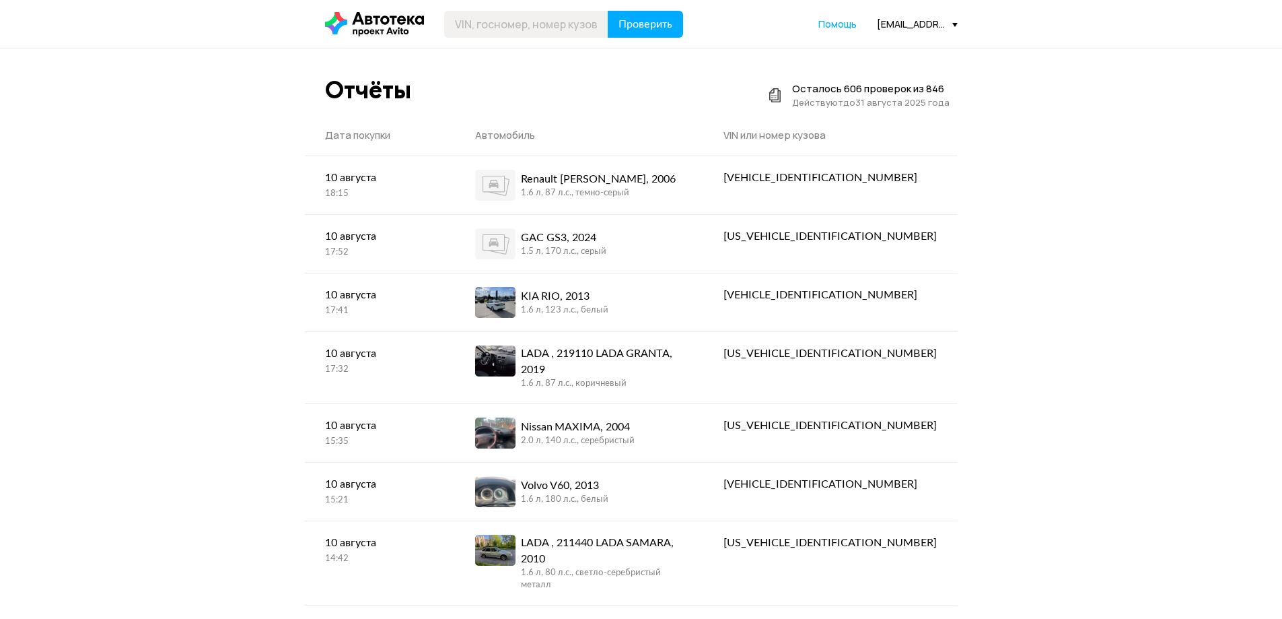
click at [926, 32] on div "Проверить Помощь [EMAIL_ADDRESS][DOMAIN_NAME]" at bounding box center [641, 24] width 646 height 27
click at [916, 26] on div "[EMAIL_ADDRESS][DOMAIN_NAME]" at bounding box center [917, 24] width 81 height 13
click at [881, 40] on span "Отчёты" at bounding box center [857, 48] width 45 height 16
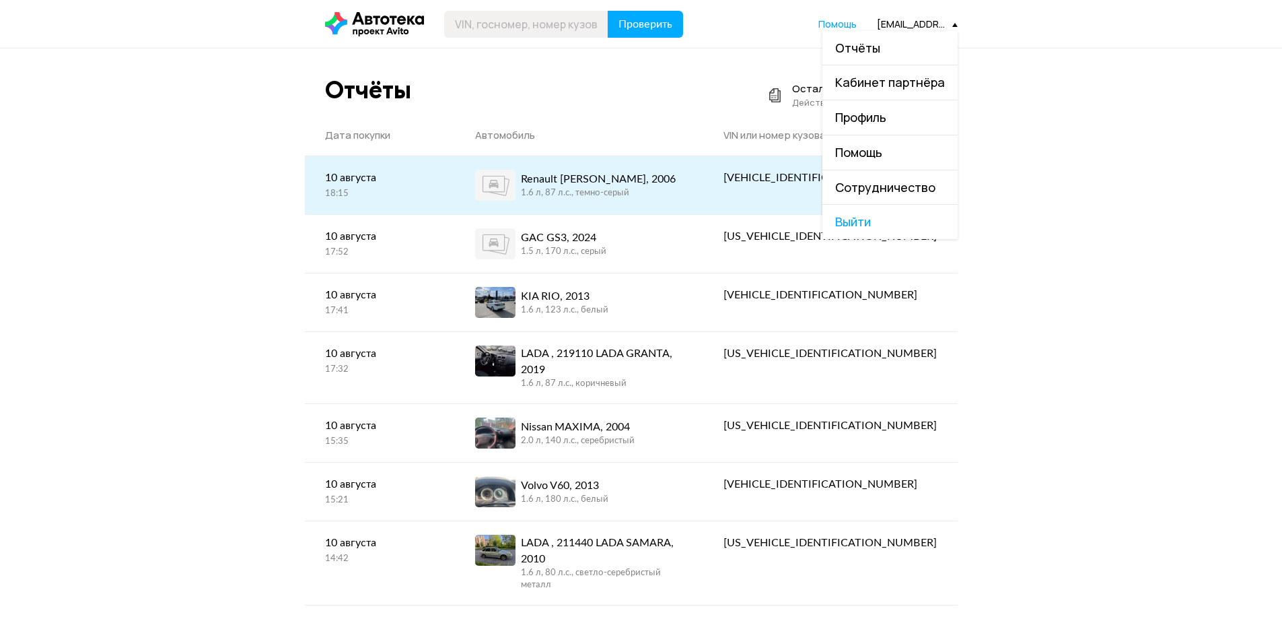
click at [683, 186] on div "Renault [PERSON_NAME], 2006 1.6 л, 87 л.c., темно-серый" at bounding box center [579, 185] width 208 height 31
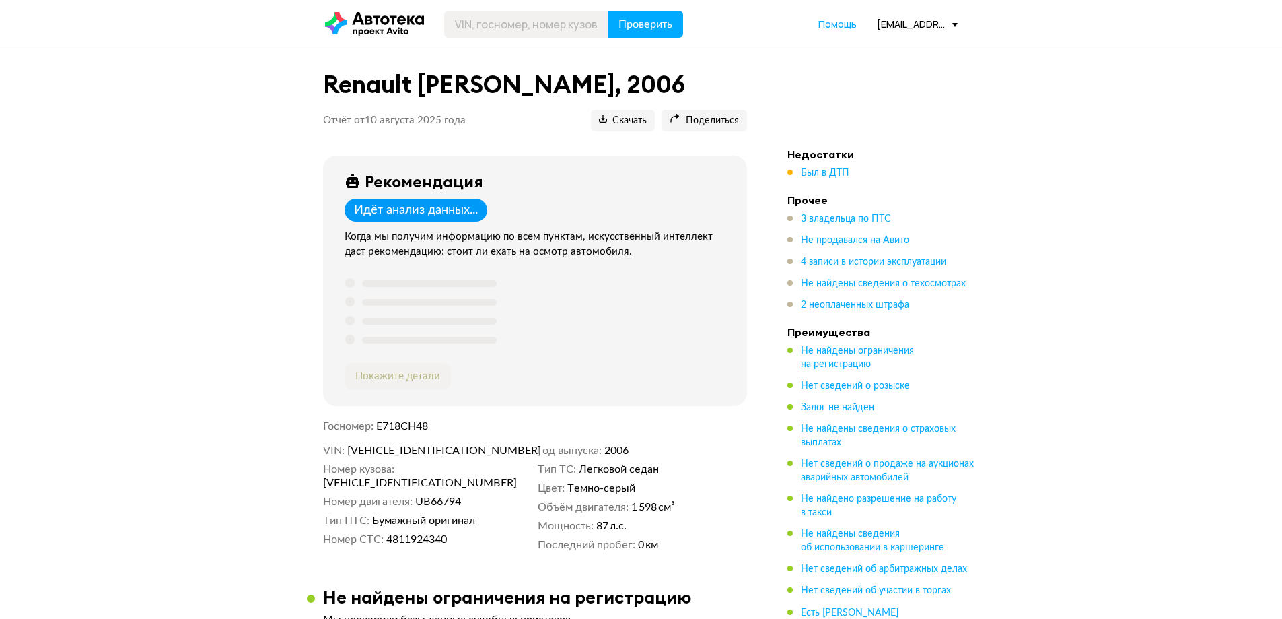
click at [831, 180] on span "Был в ДТП" at bounding box center [825, 172] width 48 height 13
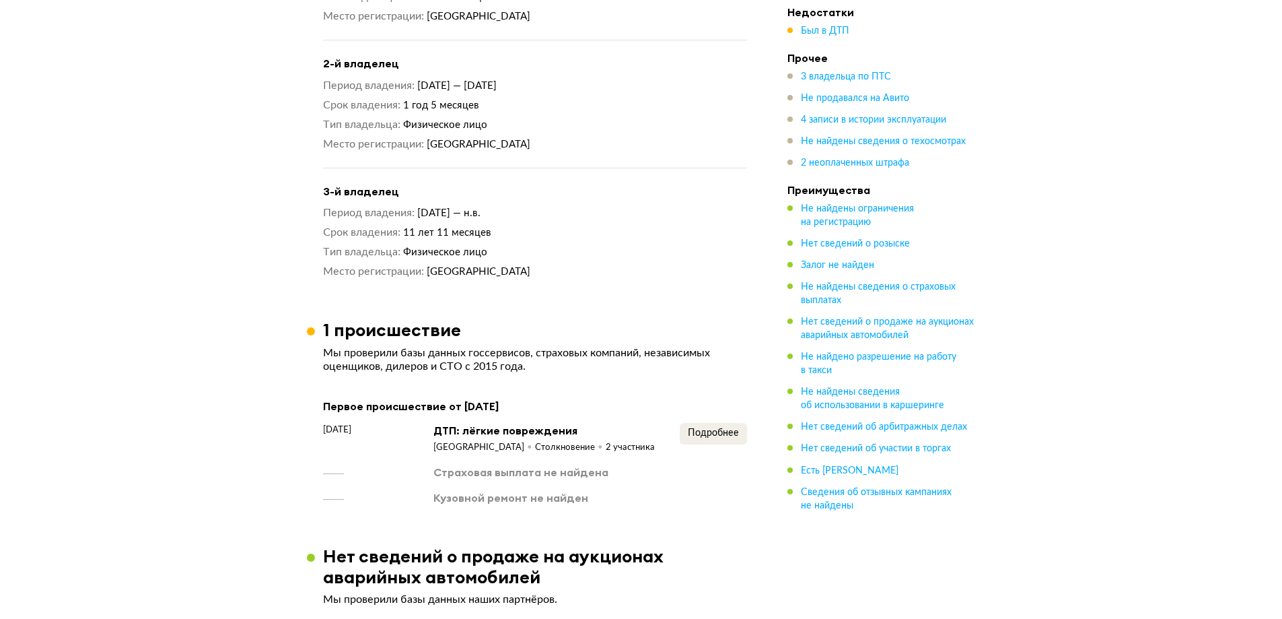
scroll to position [998, 0]
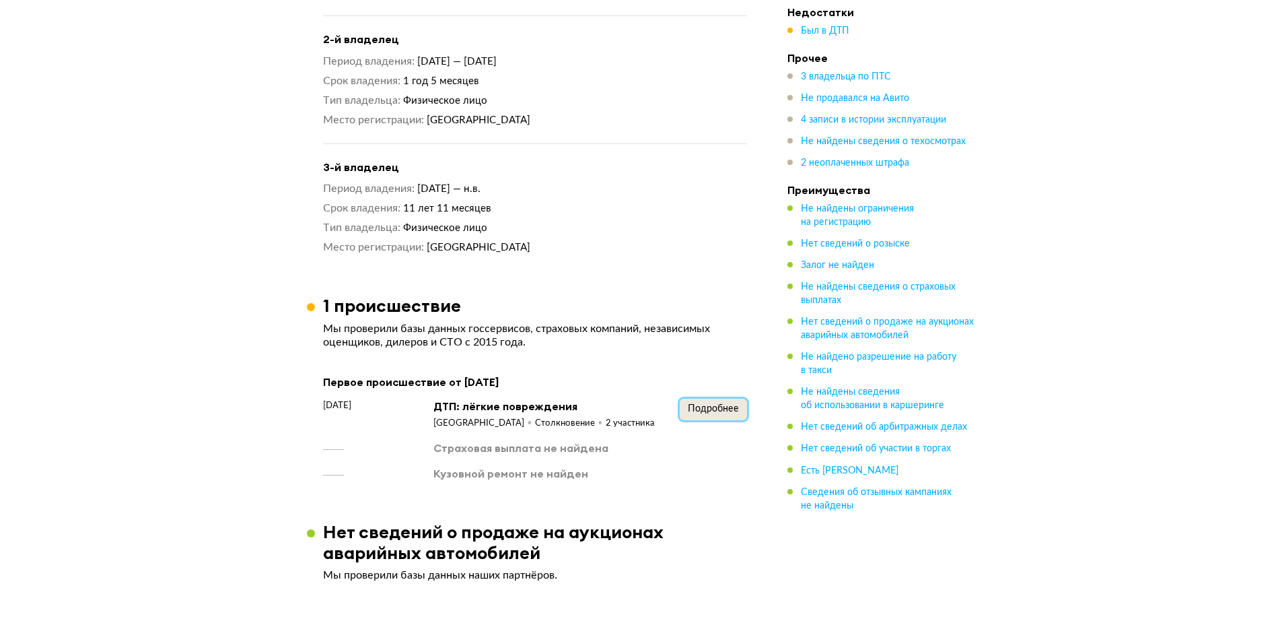
click at [712, 413] on span "Подробнее" at bounding box center [713, 408] width 51 height 9
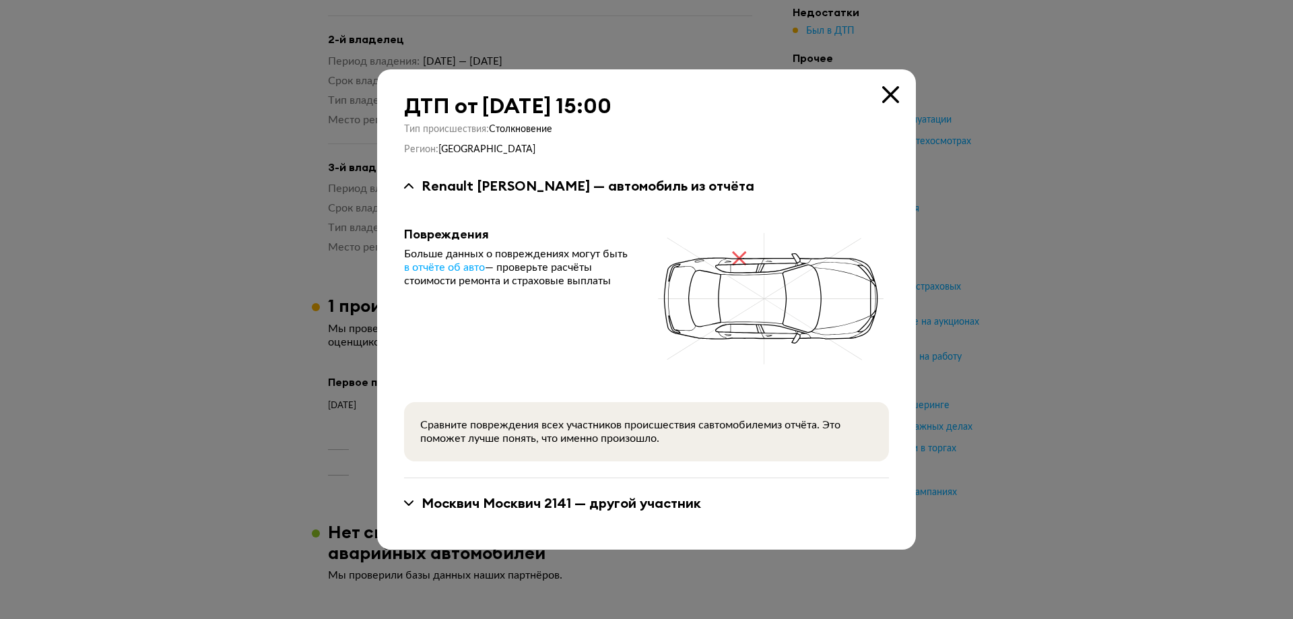
click at [889, 95] on icon at bounding box center [890, 94] width 17 height 17
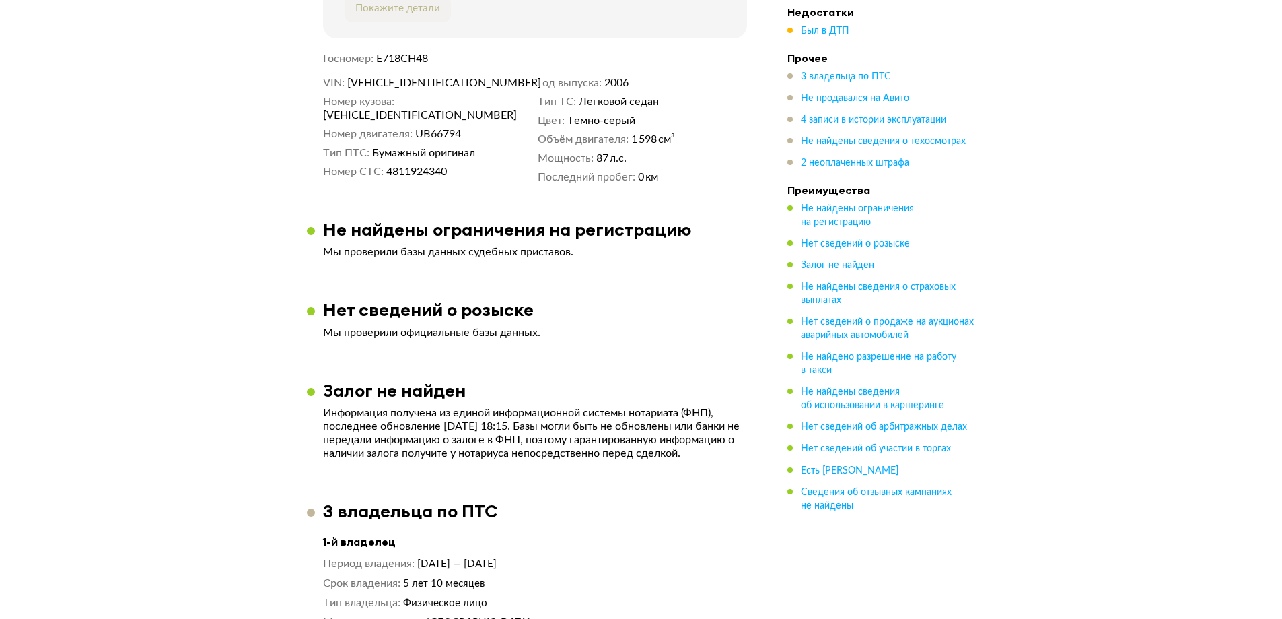
scroll to position [0, 0]
